Goal: Task Accomplishment & Management: Complete application form

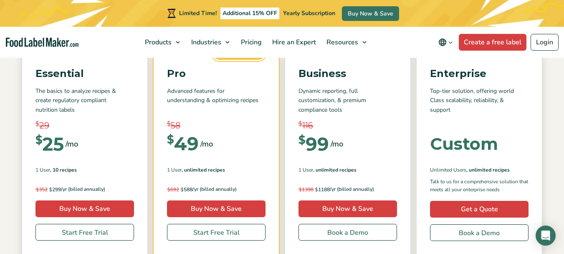
scroll to position [42, 0]
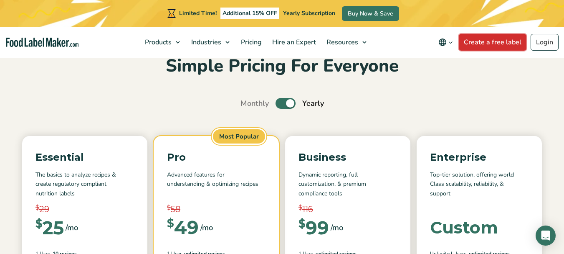
click at [504, 41] on link "Create a free label" at bounding box center [493, 42] width 68 height 17
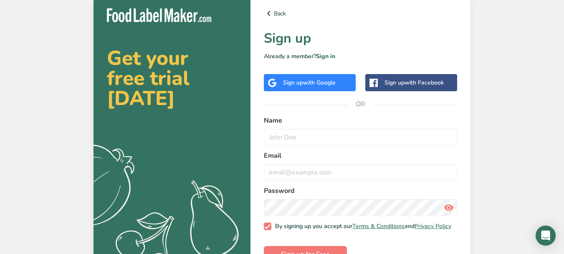
click at [317, 81] on span "with Google" at bounding box center [319, 83] width 33 height 8
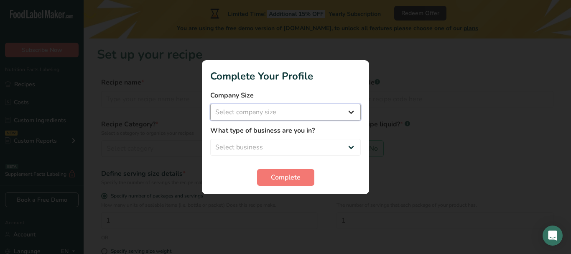
click at [320, 114] on select "Select company size Fewer than 10 Employees 10 to 50 Employees 51 to 500 Employ…" at bounding box center [285, 112] width 150 height 17
select select "1"
click at [210, 104] on select "Select company size Fewer than 10 Employees 10 to 50 Employees 51 to 500 Employ…" at bounding box center [285, 112] width 150 height 17
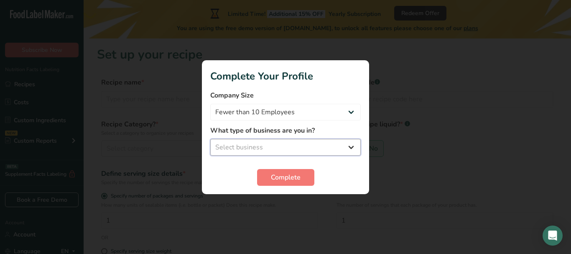
click at [296, 149] on select "Select business Packaged Food Manufacturer Restaurant & Cafe Bakery Meal Plans …" at bounding box center [285, 147] width 150 height 17
select select "8"
click at [210, 139] on select "Select business Packaged Food Manufacturer Restaurant & Cafe Bakery Meal Plans …" at bounding box center [285, 147] width 150 height 17
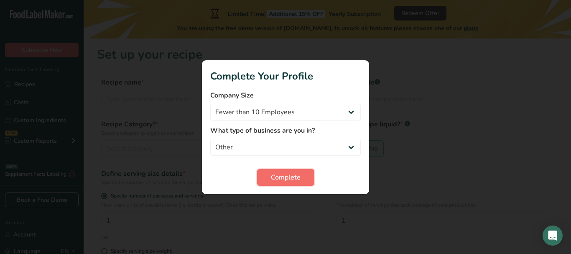
click at [287, 178] on span "Complete" at bounding box center [286, 177] width 30 height 10
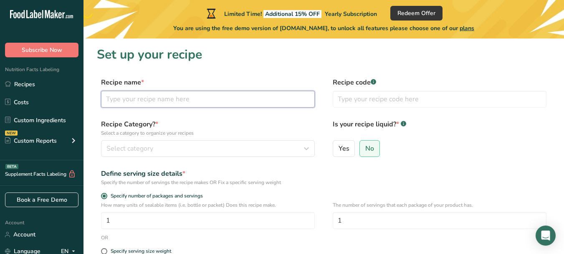
click at [176, 101] on input "text" at bounding box center [208, 99] width 214 height 17
type input "Richmond Coffee House"
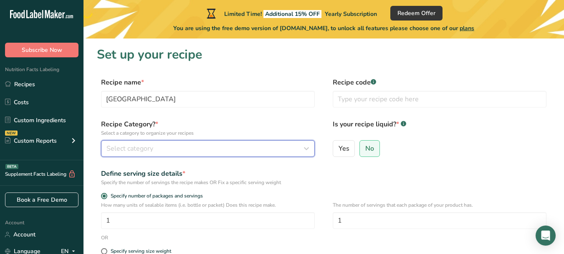
click at [215, 148] on div "Select category" at bounding box center [206, 148] width 198 height 10
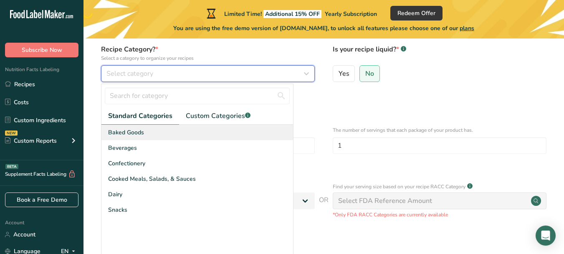
scroll to position [84, 0]
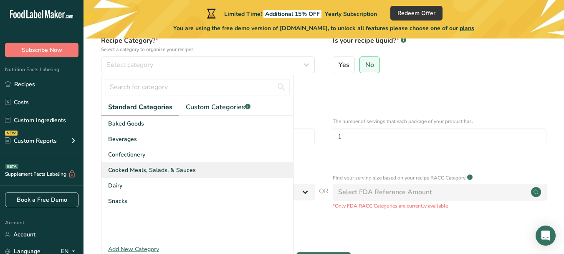
click at [147, 170] on span "Cooked Meals, Salads, & Sauces" at bounding box center [152, 169] width 88 height 9
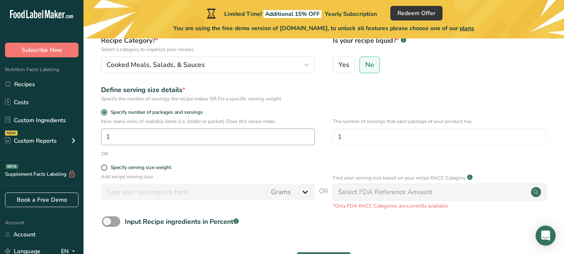
scroll to position [125, 0]
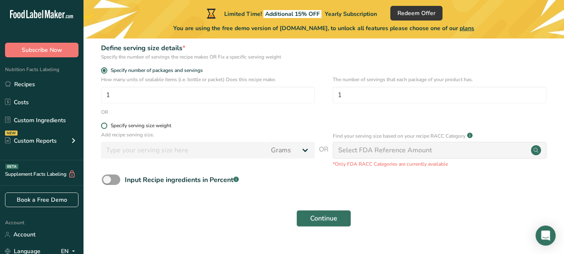
click at [105, 126] on span at bounding box center [104, 125] width 6 height 6
click at [105, 126] on input "Specify serving size weight" at bounding box center [103, 125] width 5 height 5
radio input "true"
radio input "false"
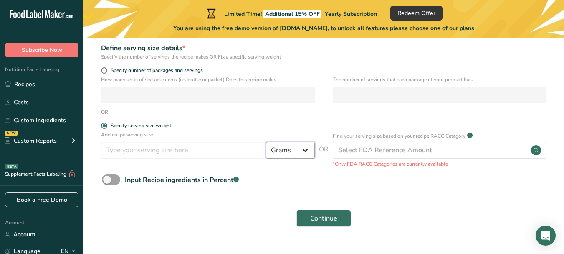
click at [294, 147] on select "Grams kg mg mcg lb oz l mL fl oz tbsp tsp cup qt gallon" at bounding box center [290, 150] width 49 height 17
select select "19"
click at [266, 142] on select "Grams kg mg mcg lb oz l mL fl oz tbsp tsp cup qt gallon" at bounding box center [290, 150] width 49 height 17
select select "22"
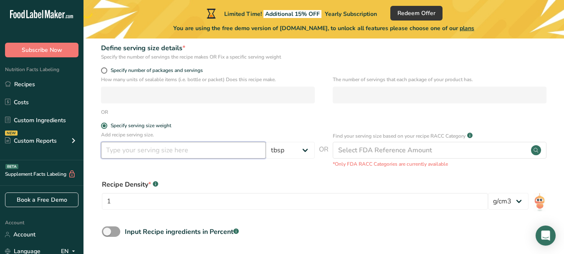
click at [130, 147] on input "number" at bounding box center [183, 150] width 165 height 17
type input "2"
click at [239, 177] on div "Recipe Density * .a-a{fill:#347362;}.b-a{fill:#fff;} 1 lb/ft3 g/cm3" at bounding box center [324, 196] width 454 height 45
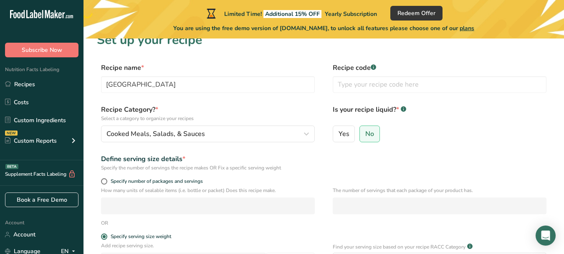
scroll to position [0, 0]
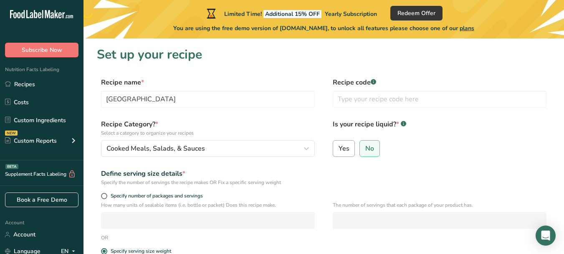
click at [343, 147] on span "Yes" at bounding box center [344, 148] width 11 height 8
click at [339, 147] on input "Yes" at bounding box center [335, 147] width 5 height 5
radio input "true"
radio input "false"
click at [356, 100] on input "text" at bounding box center [440, 99] width 214 height 17
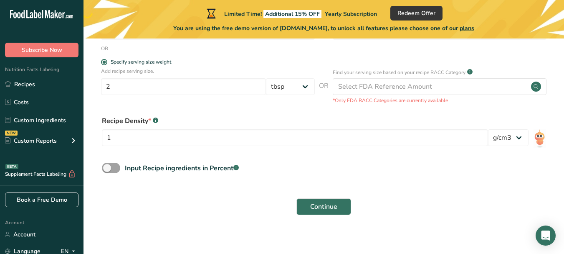
scroll to position [195, 0]
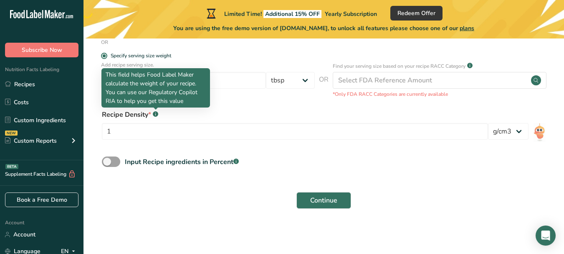
type input "RCHF5V"
click at [155, 114] on rect at bounding box center [155, 113] width 5 height 5
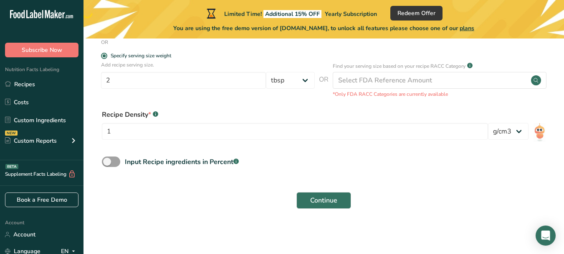
click at [155, 114] on rect at bounding box center [155, 113] width 5 height 5
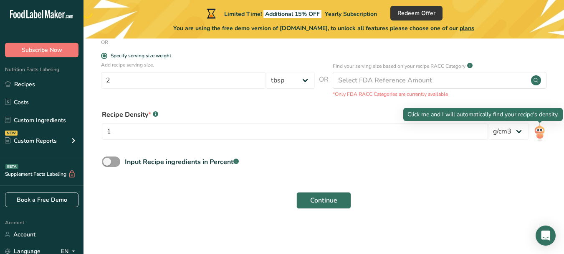
click at [541, 132] on img at bounding box center [540, 131] width 12 height 19
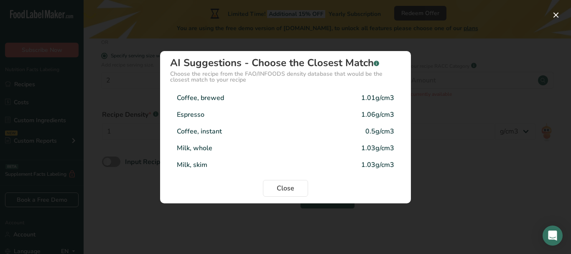
click at [236, 142] on div "Milk, whole 1.03g/cm3" at bounding box center [285, 148] width 231 height 17
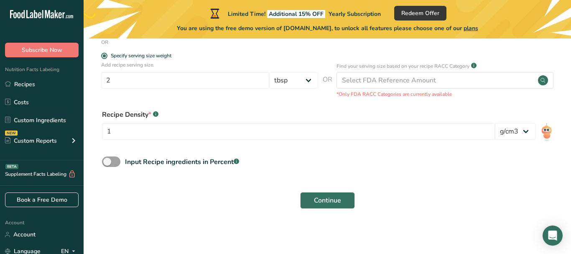
type input "1.03"
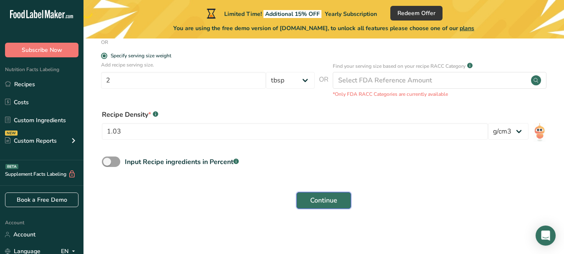
click at [320, 198] on span "Continue" at bounding box center [323, 200] width 27 height 10
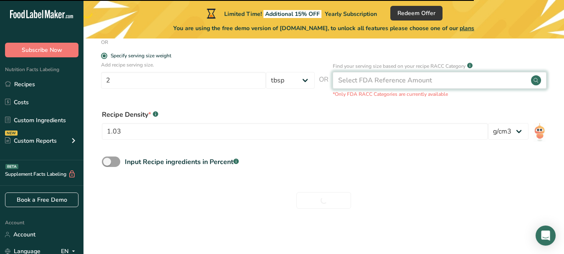
click at [536, 80] on circle at bounding box center [536, 80] width 10 height 10
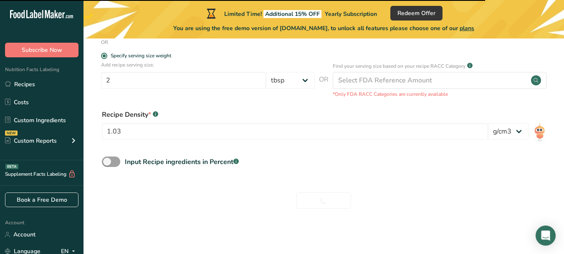
click at [408, 76] on div "Biscuits, croissants, tortillas, soft bread sticks, soft pretzels, corn bread, …" at bounding box center [282, 88] width 351 height 27
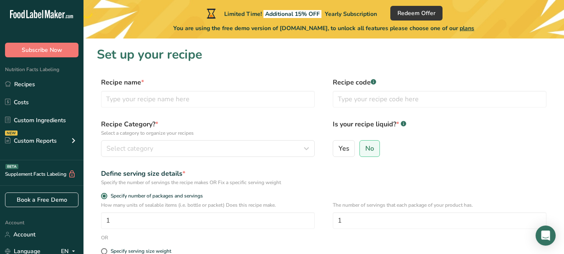
scroll to position [143, 0]
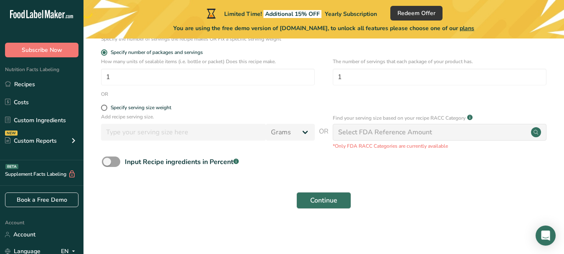
click at [404, 132] on div "Select FDA Reference Amount" at bounding box center [385, 132] width 94 height 10
click at [320, 200] on span "Continue" at bounding box center [323, 200] width 27 height 10
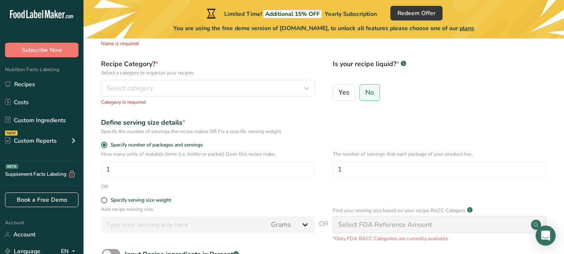
scroll to position [69, 0]
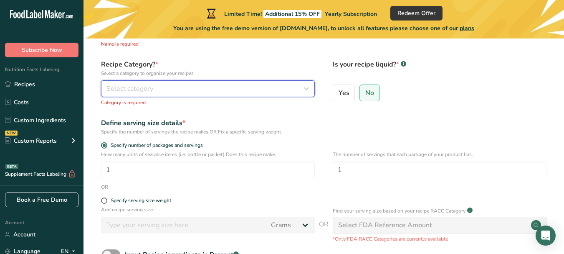
click at [181, 91] on div "Select category" at bounding box center [206, 89] width 198 height 10
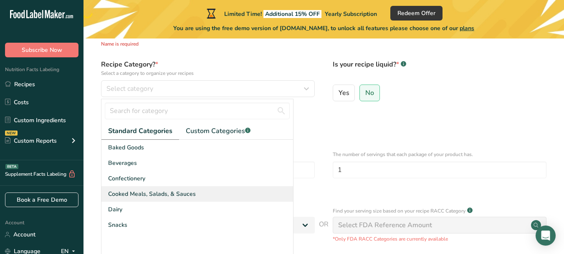
click at [136, 196] on span "Cooked Meals, Salads, & Sauces" at bounding box center [152, 193] width 88 height 9
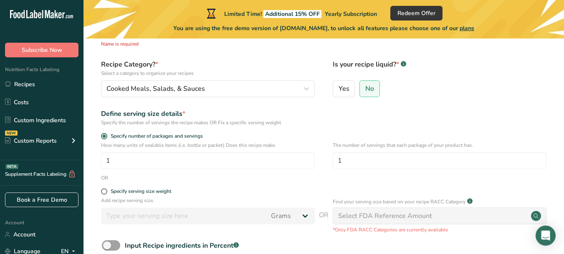
scroll to position [0, 0]
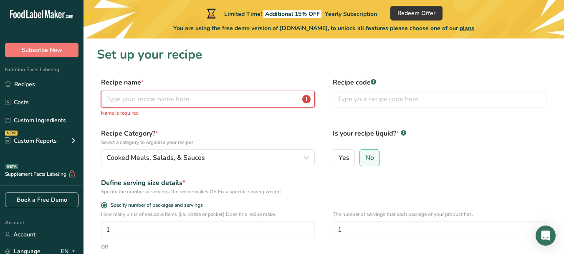
click at [185, 97] on input "text" at bounding box center [208, 99] width 214 height 17
type input "Richmond Coffee House"
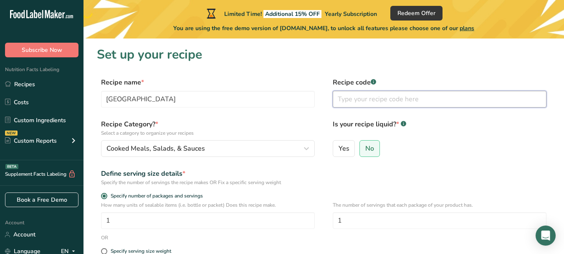
click at [368, 99] on input "text" at bounding box center [440, 99] width 214 height 17
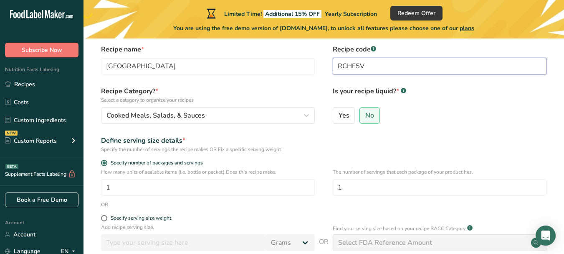
scroll to position [42, 0]
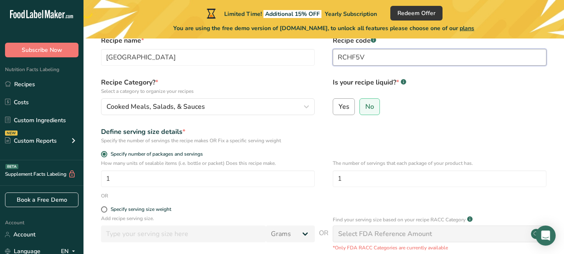
type input "RCHF5V"
click at [346, 104] on span "Yes" at bounding box center [344, 106] width 11 height 8
click at [339, 104] on input "Yes" at bounding box center [335, 106] width 5 height 5
radio input "true"
radio input "false"
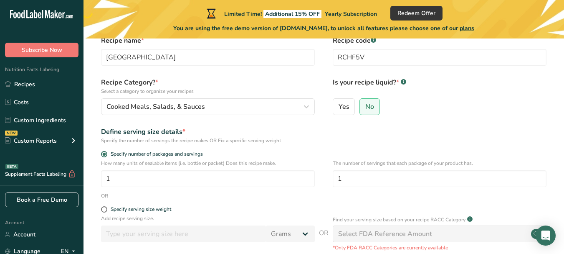
select select "22"
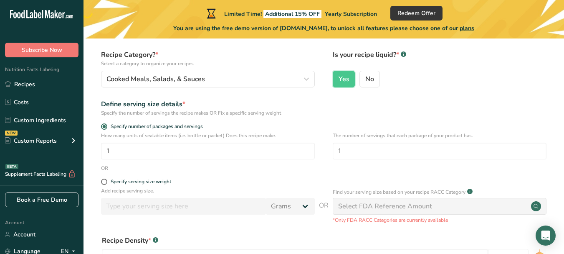
scroll to position [84, 0]
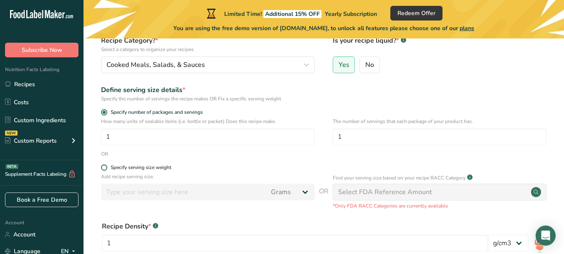
click at [105, 167] on span at bounding box center [104, 167] width 6 height 6
click at [105, 167] on input "Specify serving size weight" at bounding box center [103, 167] width 5 height 5
radio input "true"
radio input "false"
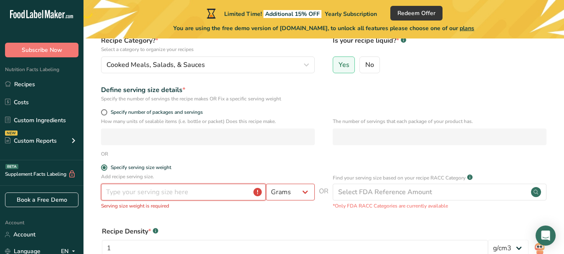
click at [205, 193] on input "number" at bounding box center [183, 191] width 165 height 17
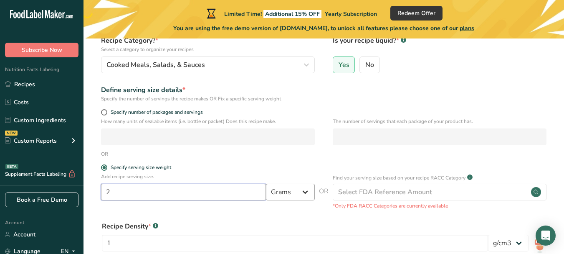
type input "2"
click at [283, 196] on select "Grams kg mg mcg lb oz l mL fl oz tbsp tsp cup qt gallon" at bounding box center [290, 191] width 49 height 17
select select "19"
click at [266, 183] on select "Grams kg mg mcg lb oz l mL fl oz tbsp tsp cup qt gallon" at bounding box center [290, 191] width 49 height 17
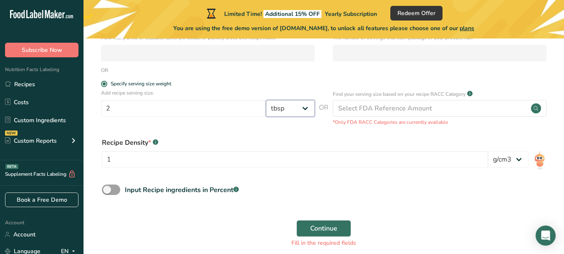
scroll to position [206, 0]
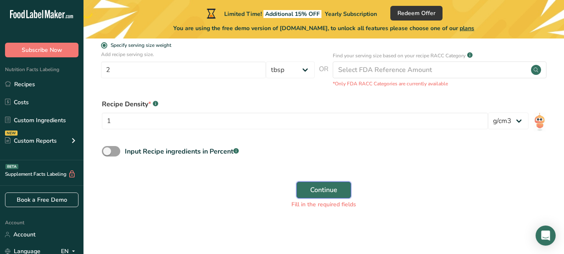
click at [322, 190] on span "Continue" at bounding box center [323, 190] width 27 height 10
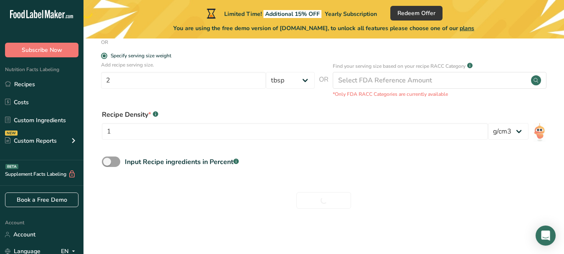
scroll to position [195, 0]
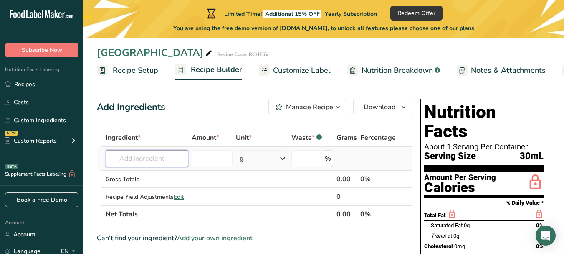
click at [146, 161] on input "text" at bounding box center [147, 158] width 83 height 17
type input "B"
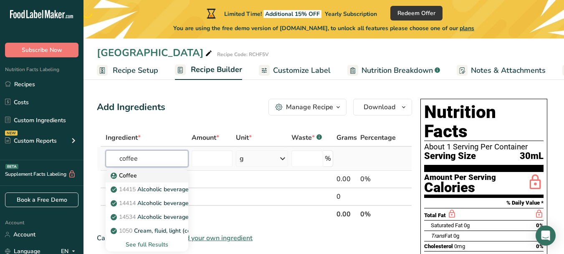
type input "coffee"
click at [144, 174] on div "Coffee" at bounding box center [140, 175] width 56 height 9
type input "Coffee"
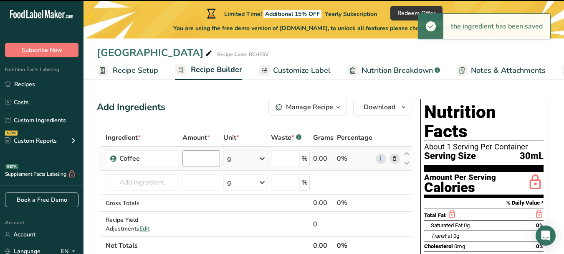
type input "0"
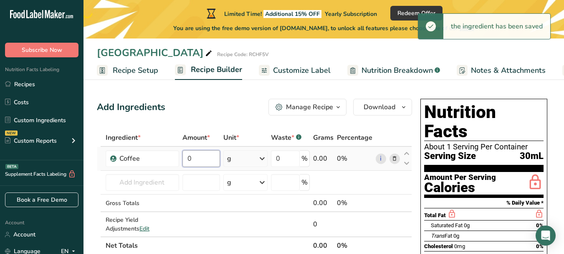
click at [208, 158] on input "0" at bounding box center [202, 158] width 38 height 17
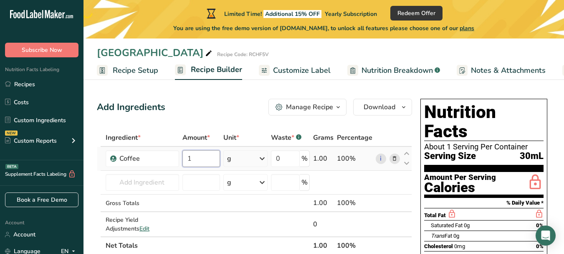
type input "1"
click at [266, 158] on div "Ingredient * Amount * Unit * Waste * .a-a{fill:#347362;}.b-a{fill:#fff;} Grams …" at bounding box center [254, 191] width 315 height 125
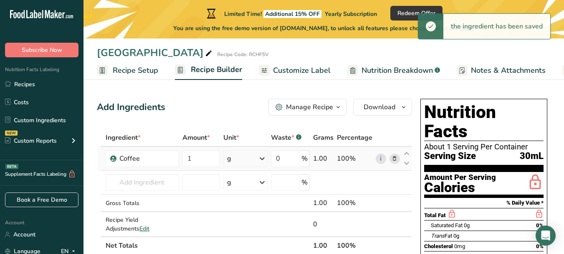
click at [263, 157] on icon at bounding box center [262, 158] width 10 height 15
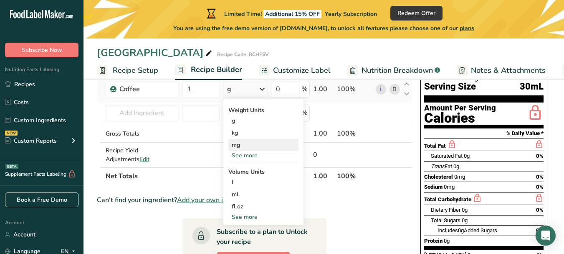
scroll to position [84, 0]
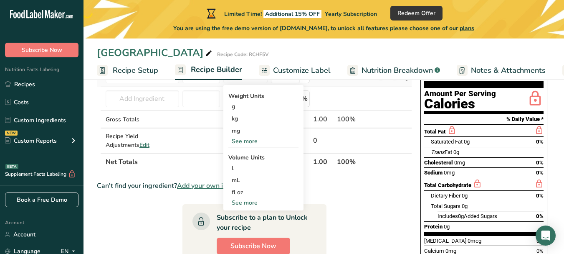
click at [248, 200] on div "See more" at bounding box center [264, 202] width 70 height 9
select select "22"
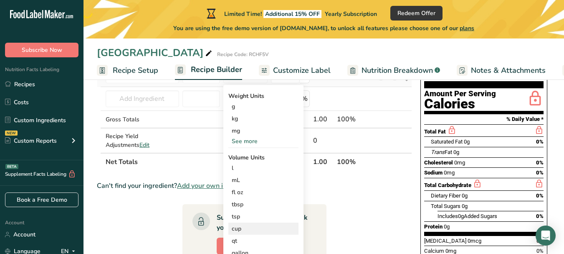
click at [241, 225] on div "cup" at bounding box center [264, 228] width 64 height 9
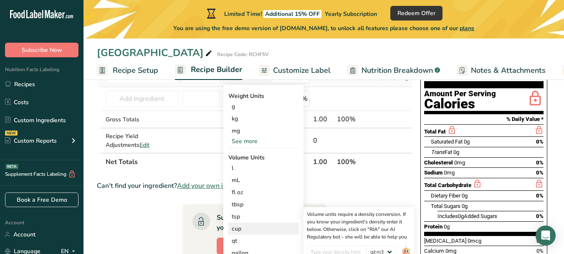
click at [236, 232] on div "cup" at bounding box center [264, 228] width 64 height 9
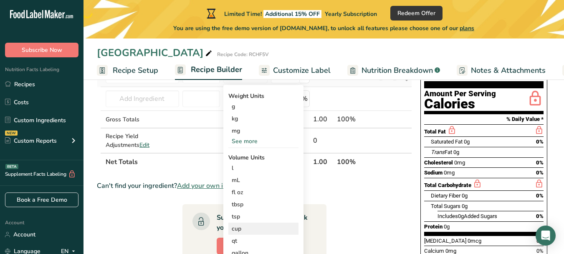
click at [236, 229] on div "cup" at bounding box center [264, 228] width 64 height 9
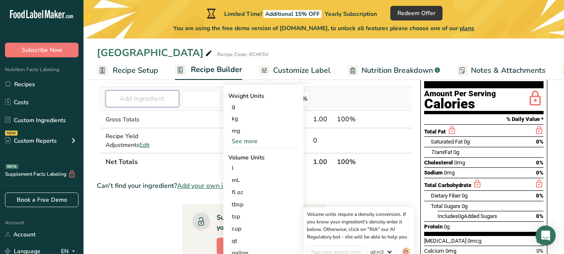
click at [141, 95] on input "text" at bounding box center [143, 98] width 74 height 17
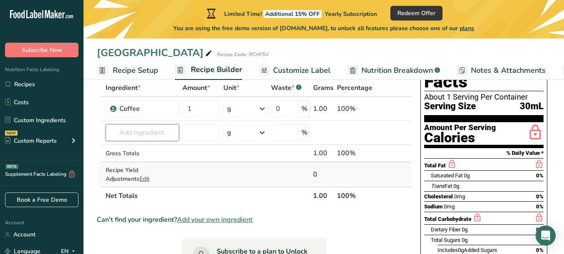
scroll to position [0, 0]
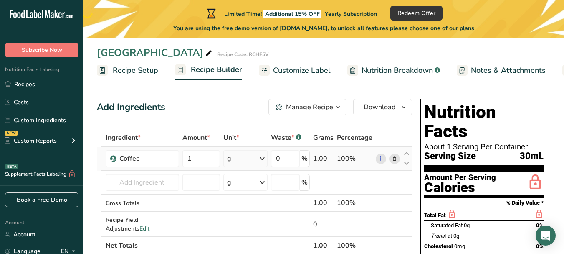
click at [229, 156] on div "g" at bounding box center [229, 158] width 4 height 10
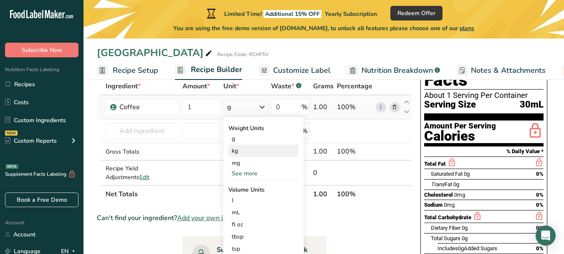
scroll to position [84, 0]
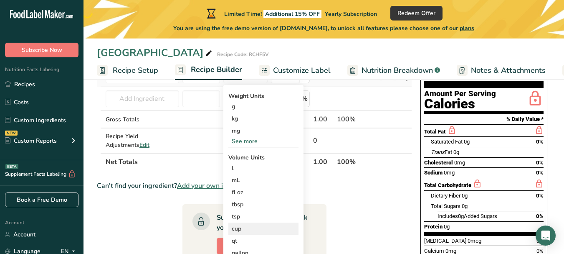
click at [239, 226] on div "cup" at bounding box center [264, 228] width 64 height 9
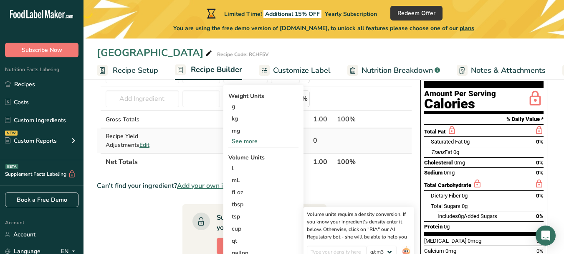
click at [212, 143] on td at bounding box center [201, 140] width 41 height 24
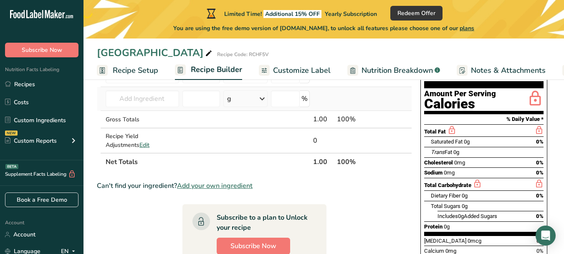
click at [264, 97] on icon at bounding box center [262, 98] width 10 height 15
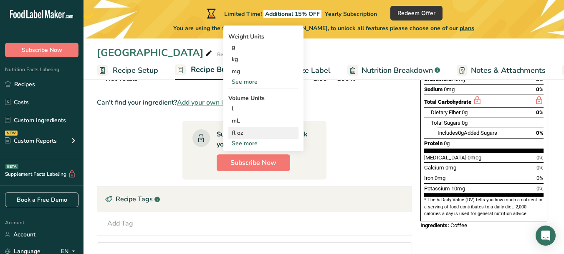
scroll to position [167, 0]
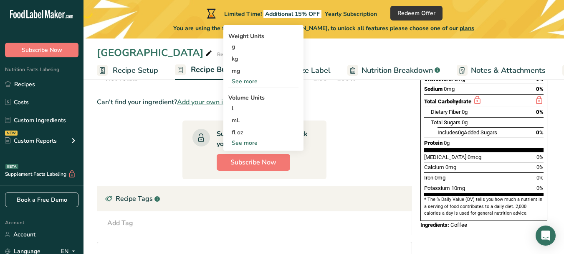
click at [244, 145] on div "See more" at bounding box center [264, 142] width 70 height 9
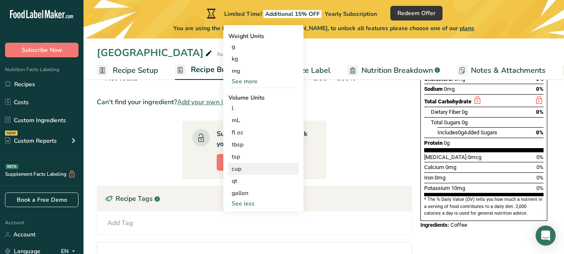
click at [234, 168] on div "cup" at bounding box center [264, 168] width 64 height 9
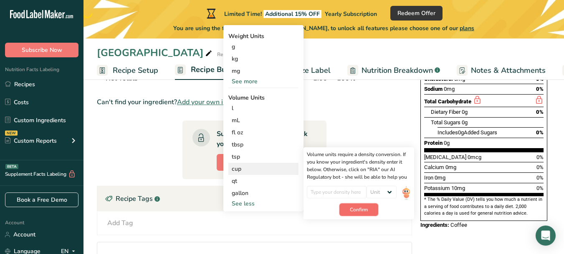
click at [368, 209] on button "Confirm" at bounding box center [359, 209] width 39 height 13
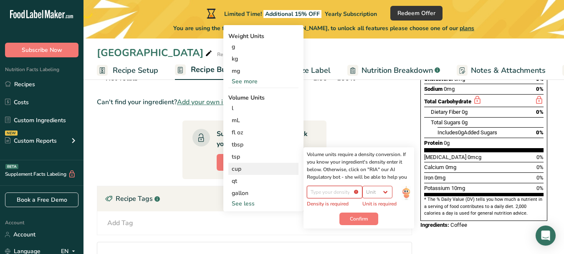
click at [354, 192] on input "number" at bounding box center [335, 191] width 56 height 13
click at [355, 192] on input "number" at bounding box center [335, 191] width 56 height 13
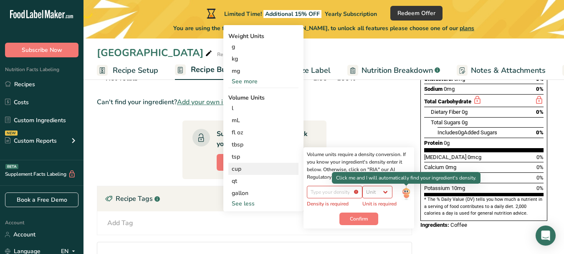
click at [405, 192] on img at bounding box center [406, 192] width 9 height 15
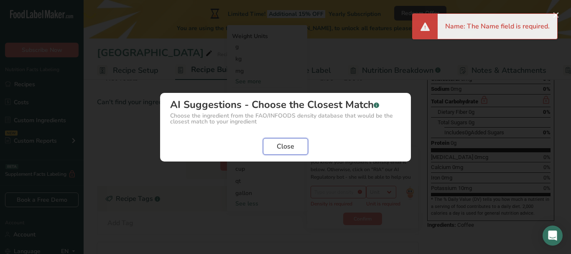
click at [289, 146] on span "Close" at bounding box center [286, 146] width 18 height 10
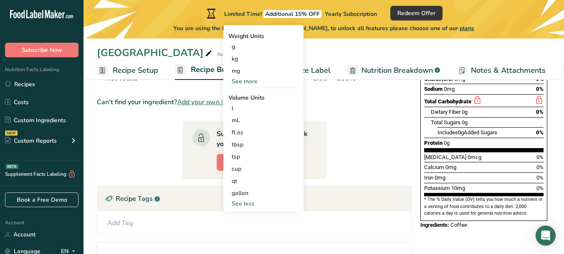
click at [155, 144] on section "Ingredient * Amount * Unit * Waste * .a-a{fill:#347362;}.b-a{fill:#fff;} Grams …" at bounding box center [254, 145] width 315 height 366
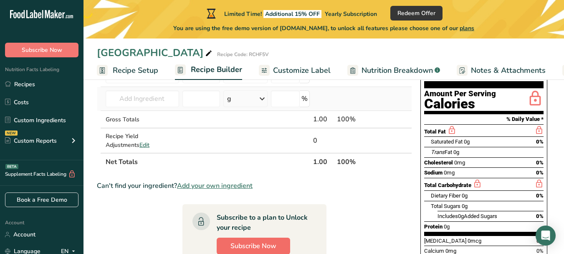
scroll to position [0, 0]
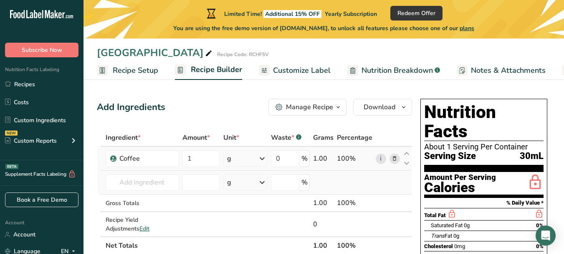
click at [237, 159] on div "g" at bounding box center [246, 158] width 44 height 17
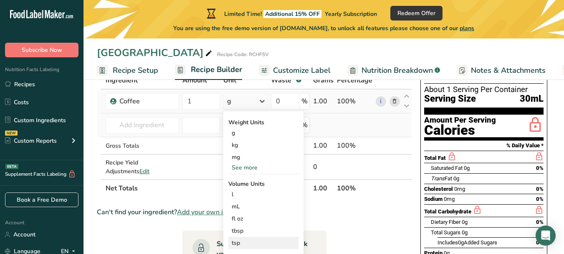
scroll to position [84, 0]
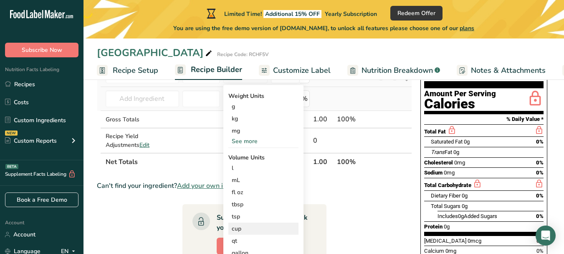
click at [239, 227] on div "cup" at bounding box center [264, 228] width 64 height 9
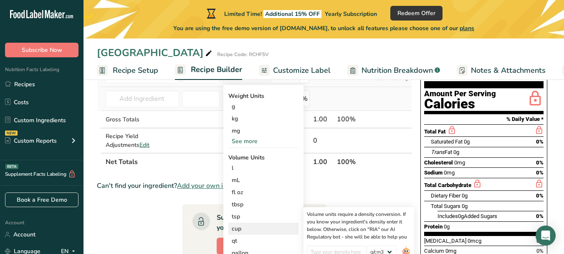
scroll to position [125, 0]
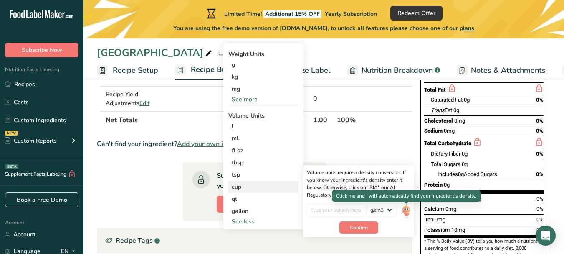
click at [408, 211] on img at bounding box center [406, 210] width 9 height 15
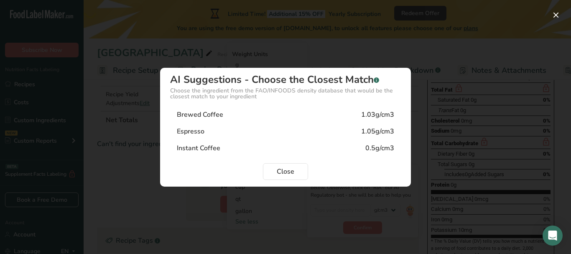
click at [233, 116] on div "Brewed Coffee 1.03g/cm3" at bounding box center [285, 114] width 231 height 17
type input "1.03"
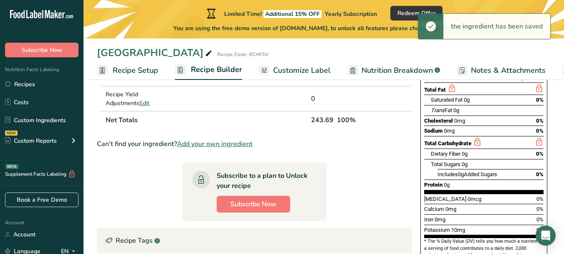
scroll to position [42, 0]
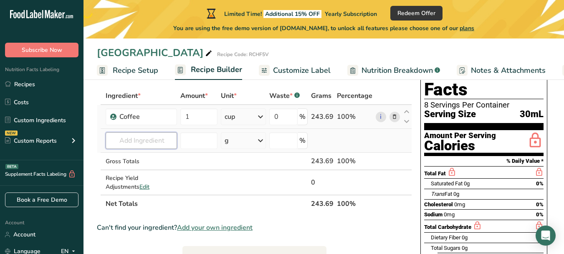
click at [149, 142] on input "text" at bounding box center [141, 140] width 71 height 17
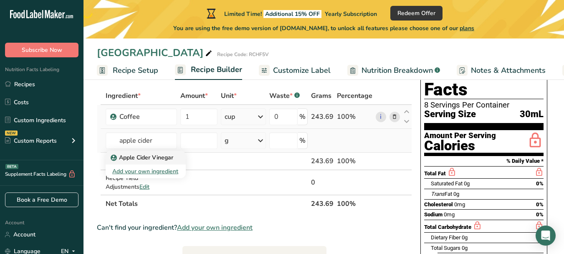
click at [165, 156] on p "Apple Cider Vinegar" at bounding box center [142, 157] width 61 height 9
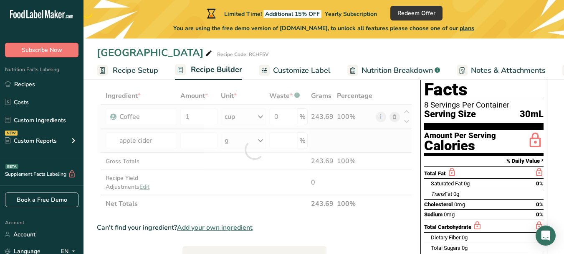
type input "Apple Cider Vinegar"
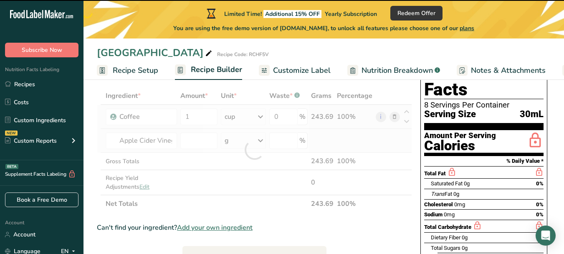
type input "0"
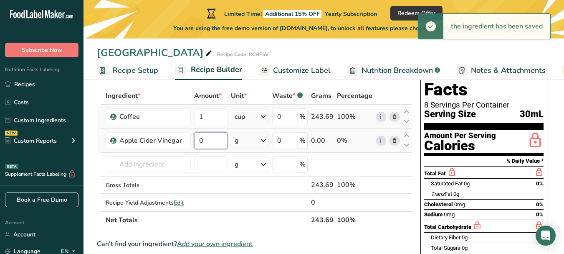
click at [200, 142] on input "0" at bounding box center [211, 140] width 34 height 17
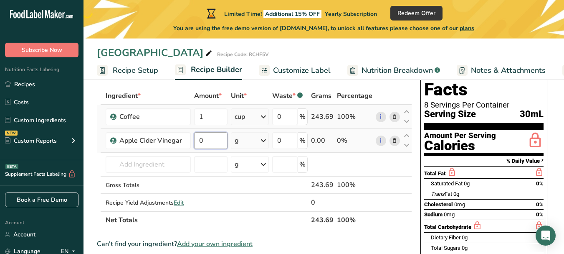
click at [214, 140] on input "0" at bounding box center [211, 140] width 34 height 17
type input "1"
click at [266, 141] on div "Ingredient * Amount * Unit * Waste * .a-a{fill:#347362;}.b-a{fill:#fff;} Grams …" at bounding box center [254, 158] width 315 height 142
click at [264, 140] on icon at bounding box center [264, 140] width 10 height 15
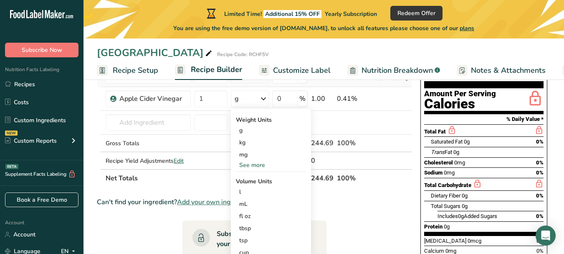
scroll to position [125, 0]
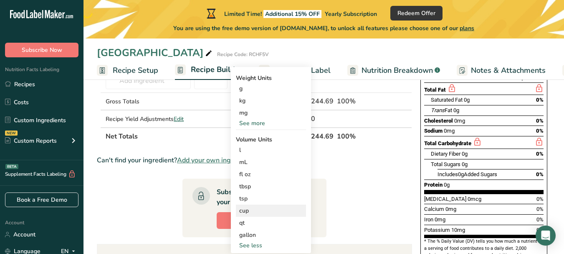
click at [254, 206] on div "cup" at bounding box center [271, 210] width 64 height 9
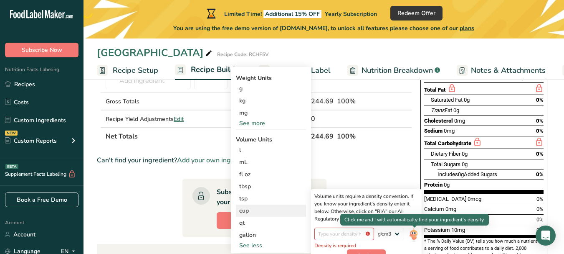
click at [417, 232] on img at bounding box center [413, 234] width 9 height 15
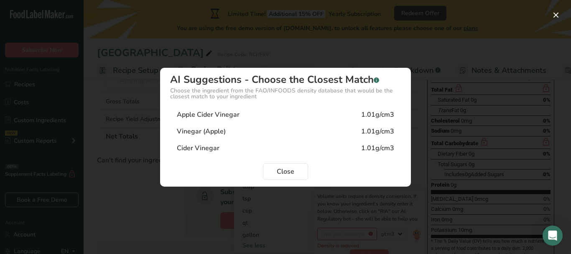
click at [208, 116] on div "Apple Cider Vinegar" at bounding box center [208, 114] width 63 height 10
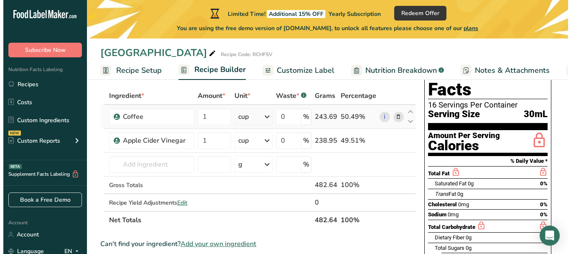
scroll to position [0, 0]
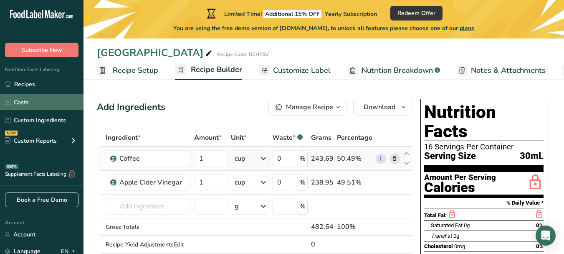
click at [33, 100] on link "Costs" at bounding box center [42, 102] width 84 height 16
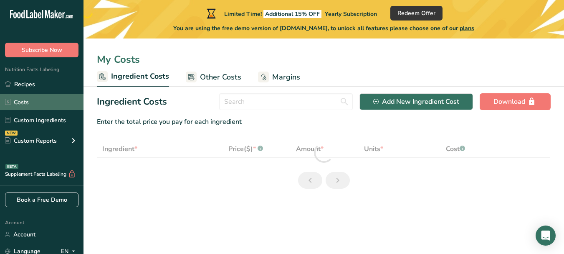
select select "1"
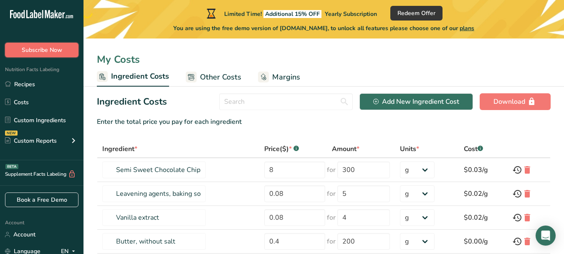
click at [40, 48] on span "Subscribe Now" at bounding box center [42, 50] width 41 height 9
